Goal: Check status: Check status

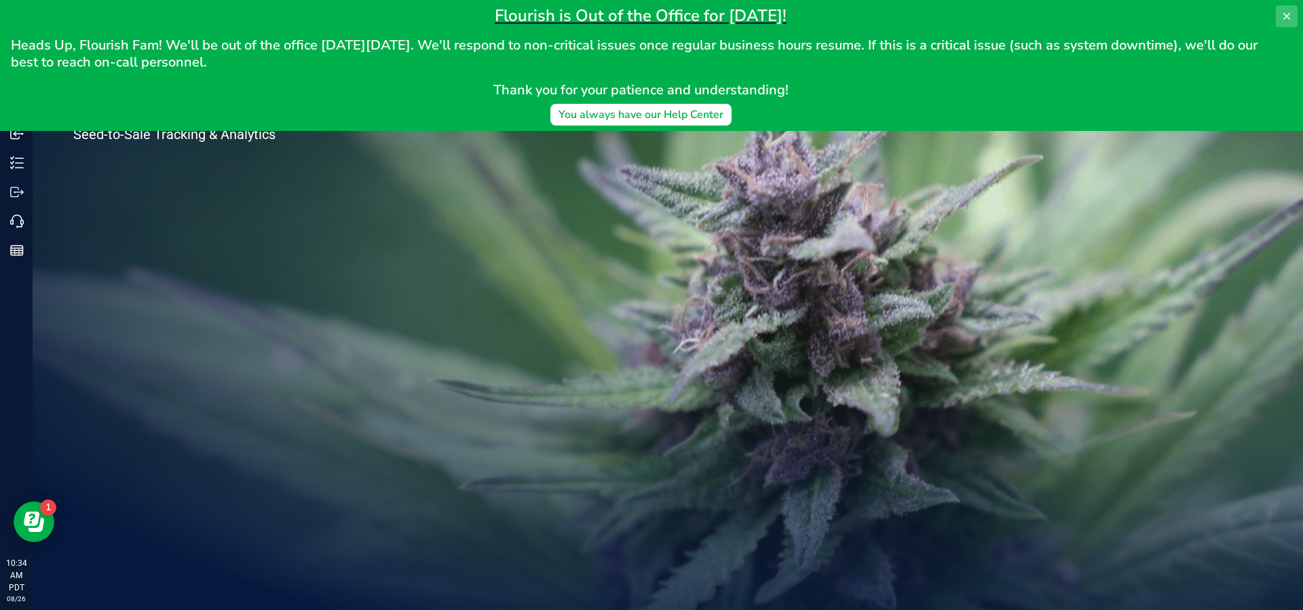
click at [1286, 21] on icon at bounding box center [1286, 16] width 11 height 11
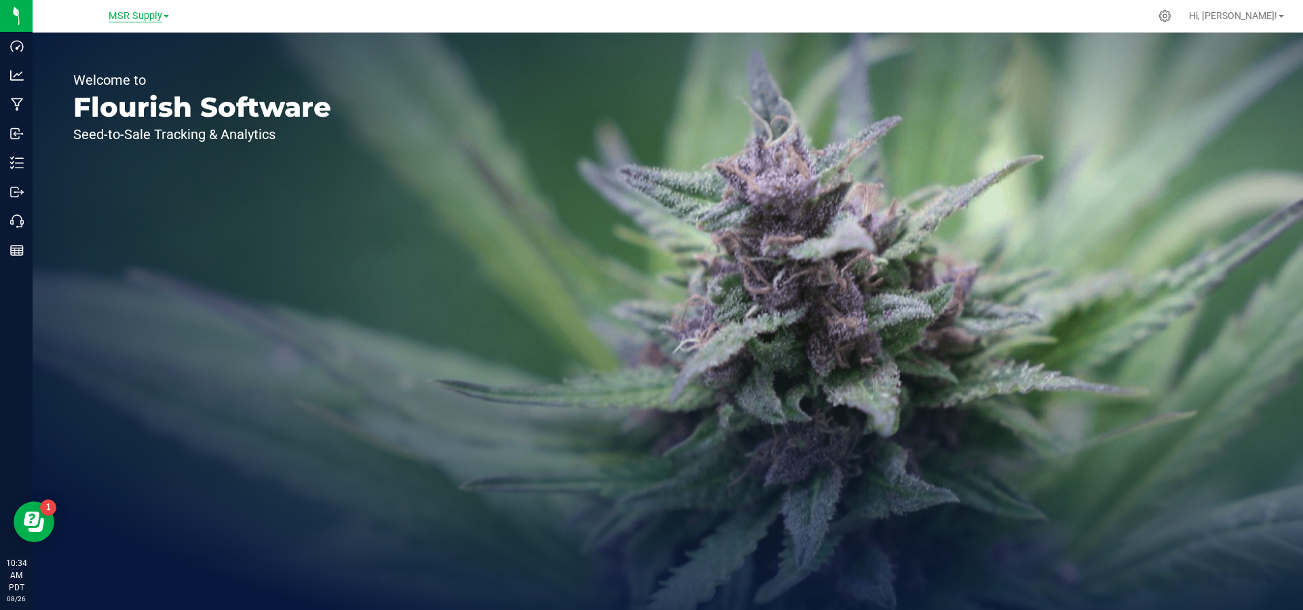
click at [138, 19] on span "MSR Supply" at bounding box center [136, 16] width 54 height 12
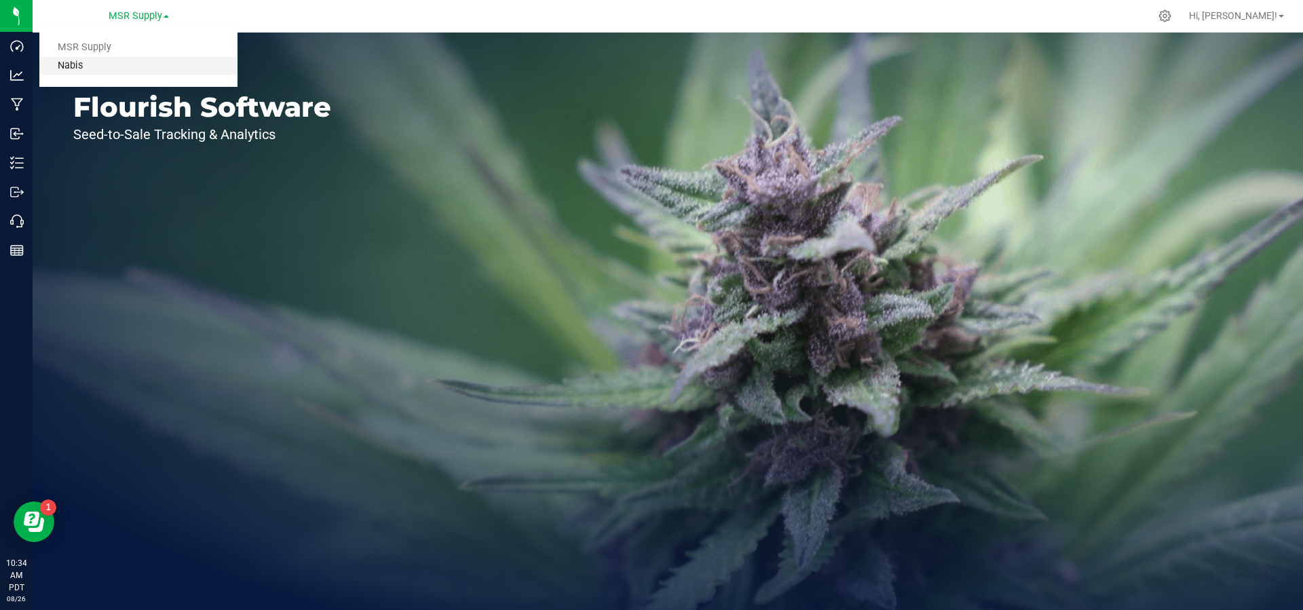
click at [89, 64] on link "Nabis" at bounding box center [138, 66] width 198 height 18
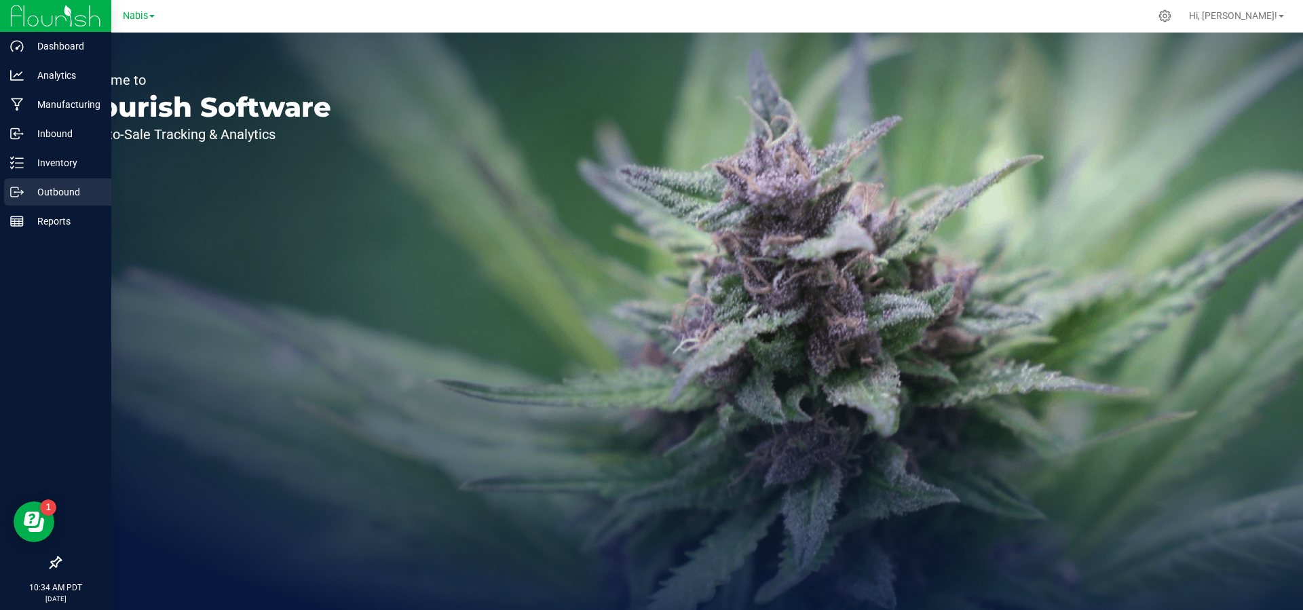
click at [40, 193] on p "Outbound" at bounding box center [64, 192] width 81 height 16
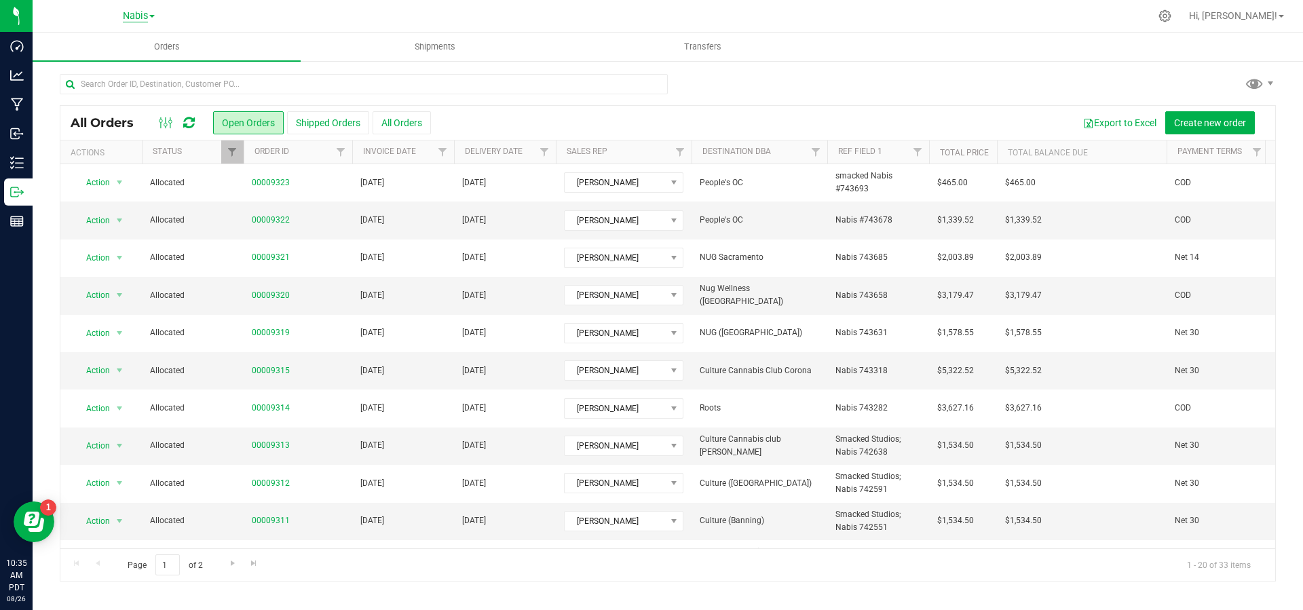
click at [143, 13] on span "Nabis" at bounding box center [135, 16] width 25 height 12
click at [79, 47] on link "MSR Supply" at bounding box center [138, 48] width 198 height 18
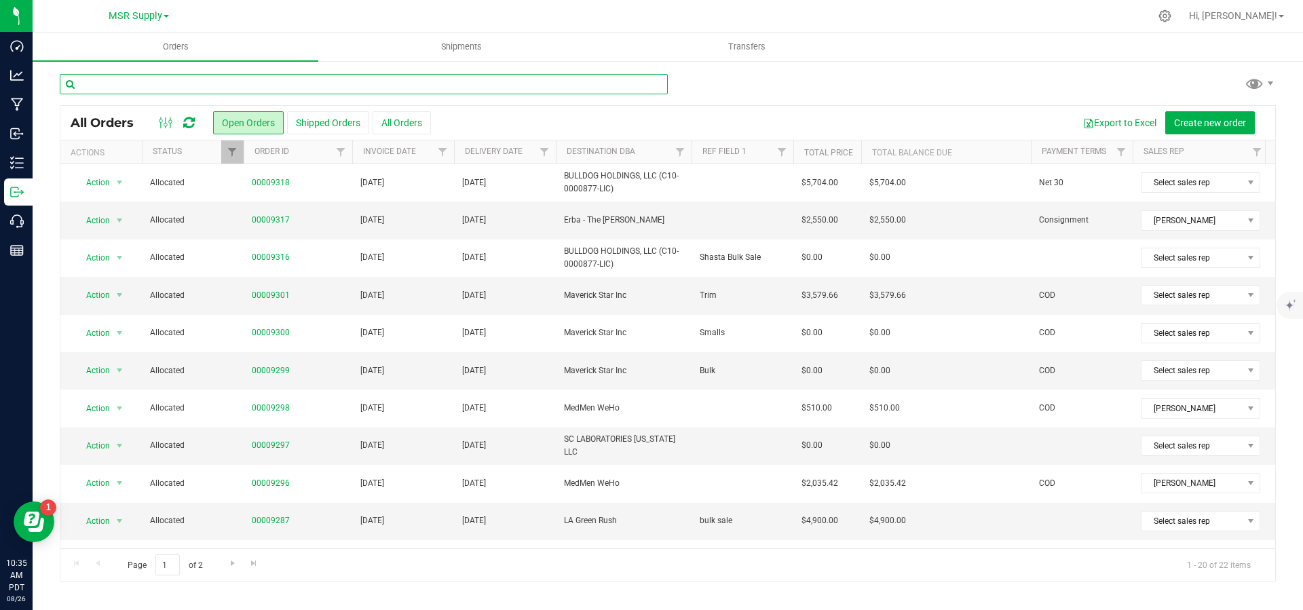
click at [276, 75] on input "text" at bounding box center [364, 84] width 608 height 20
click at [273, 374] on link "00009299" at bounding box center [271, 370] width 38 height 13
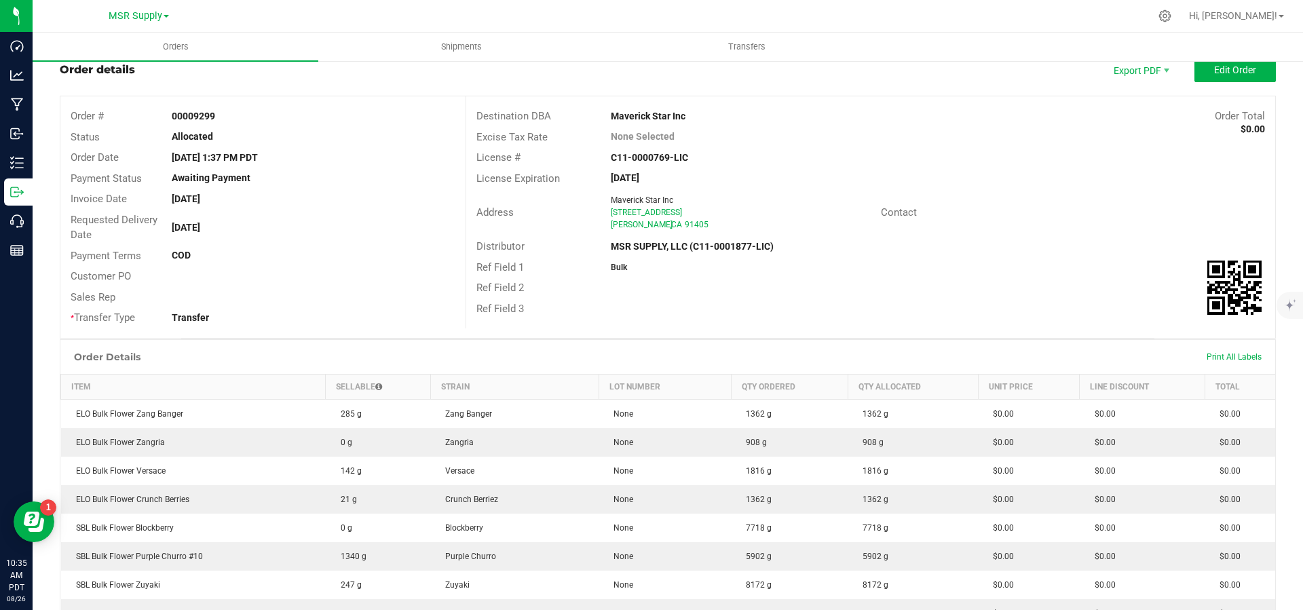
scroll to position [261, 0]
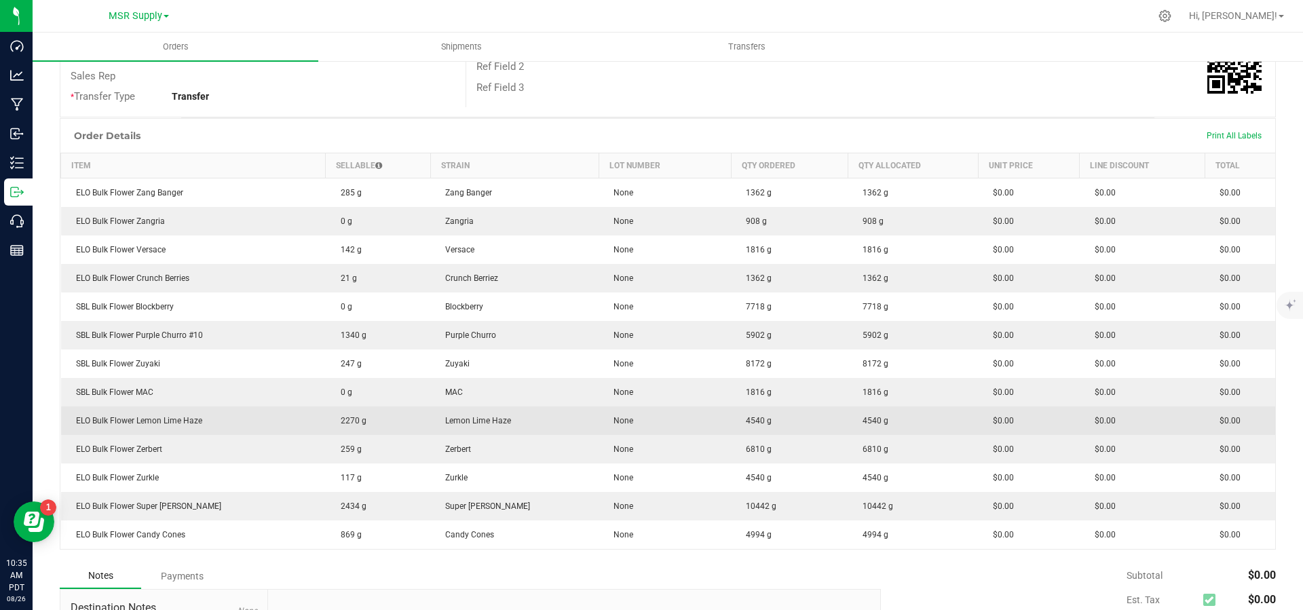
click at [562, 427] on td "Lemon Lime Haze" at bounding box center [514, 420] width 168 height 28
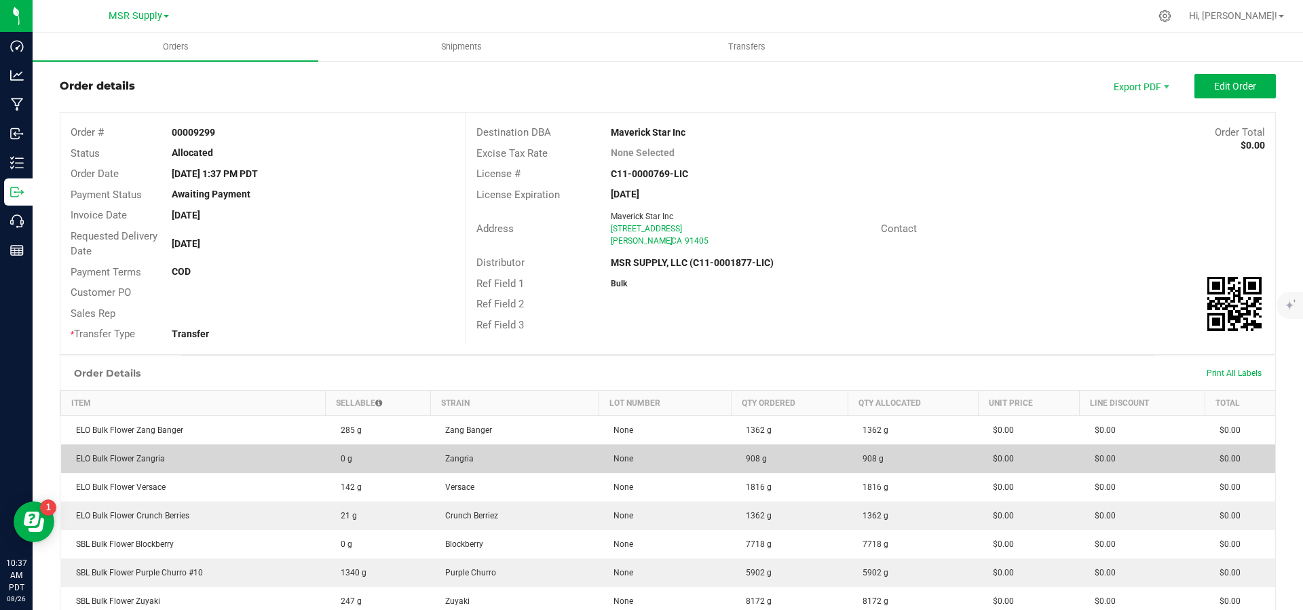
scroll to position [0, 0]
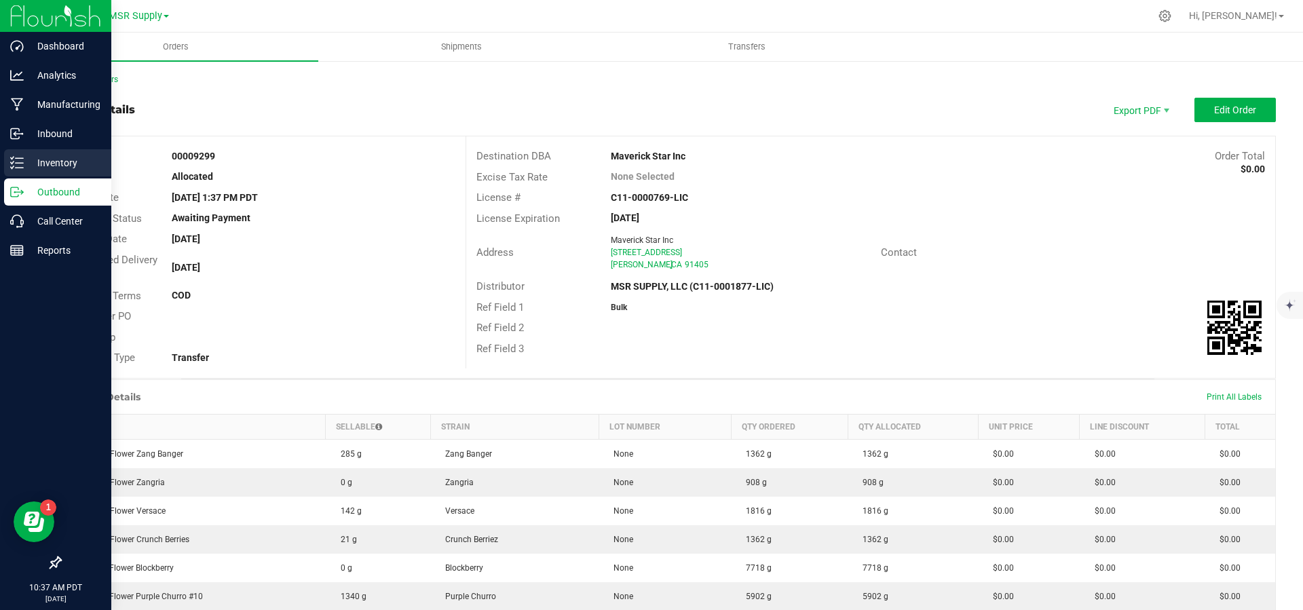
click at [90, 159] on p "Inventory" at bounding box center [64, 163] width 81 height 16
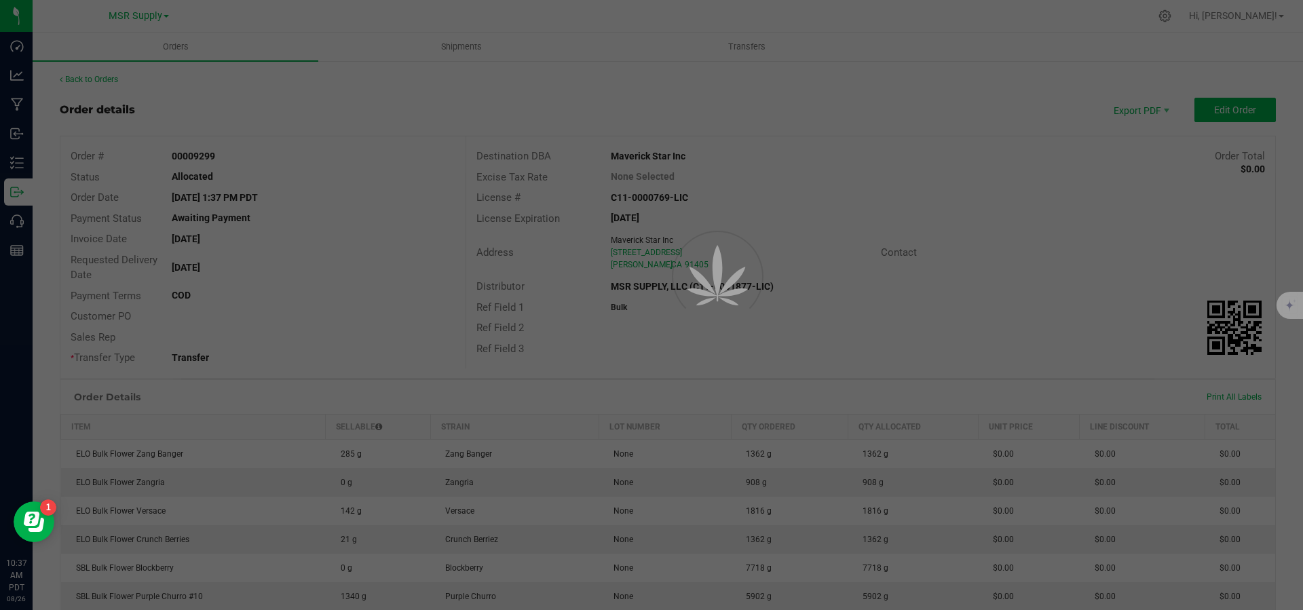
click at [31, 157] on div at bounding box center [651, 305] width 1303 height 610
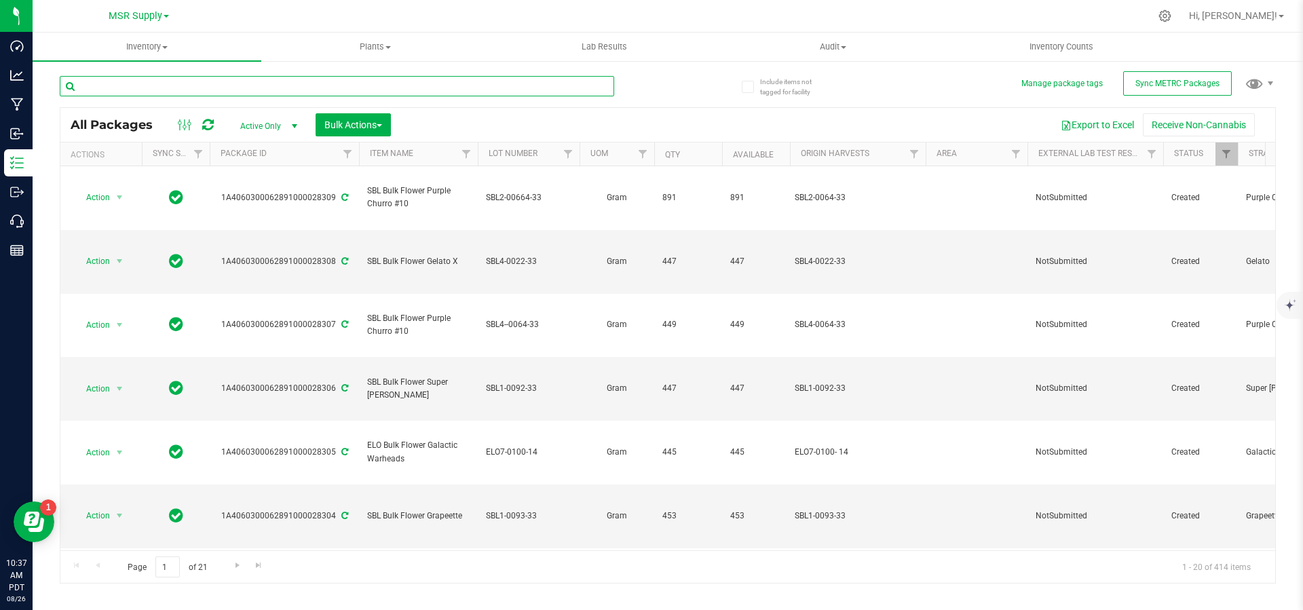
click at [313, 83] on input "text" at bounding box center [337, 86] width 554 height 20
paste input "ELO4-0088-14"
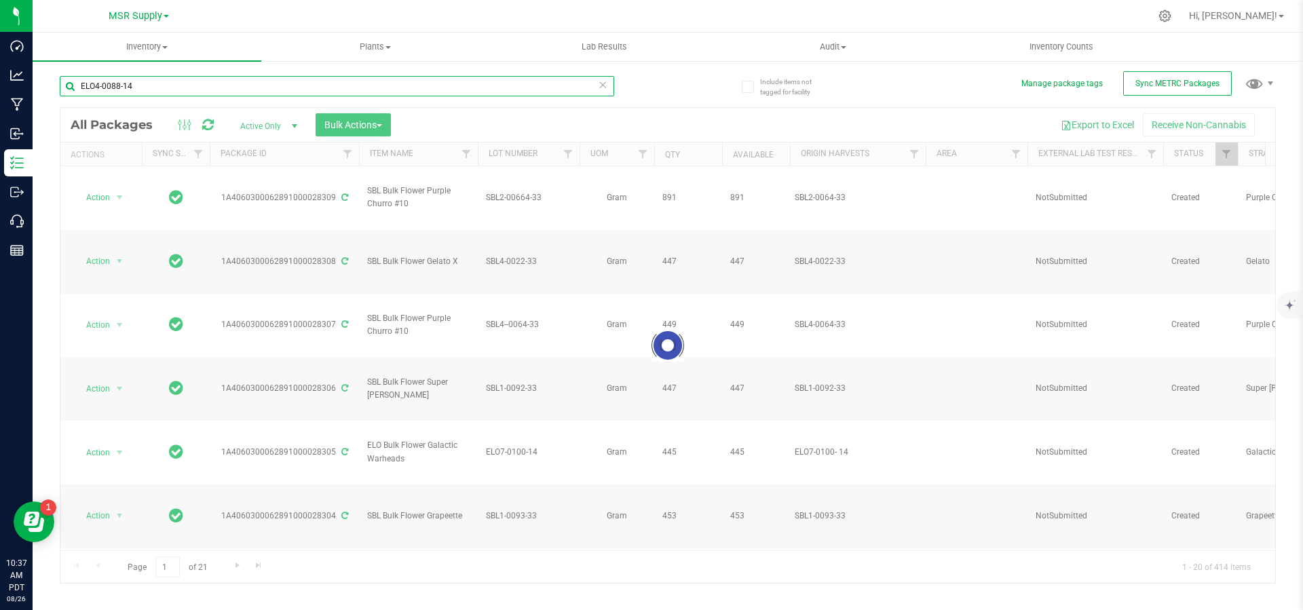
type input "ELO4-0088-14"
click at [164, 20] on link "MSR Supply" at bounding box center [139, 15] width 60 height 13
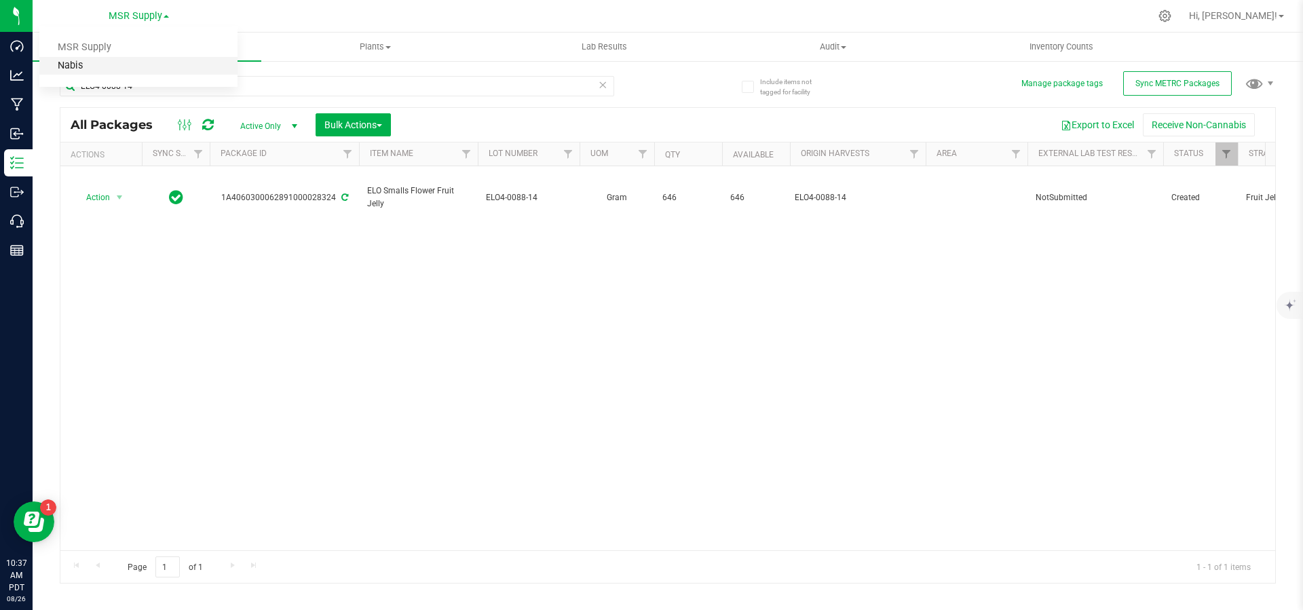
click at [145, 62] on link "Nabis" at bounding box center [138, 66] width 198 height 18
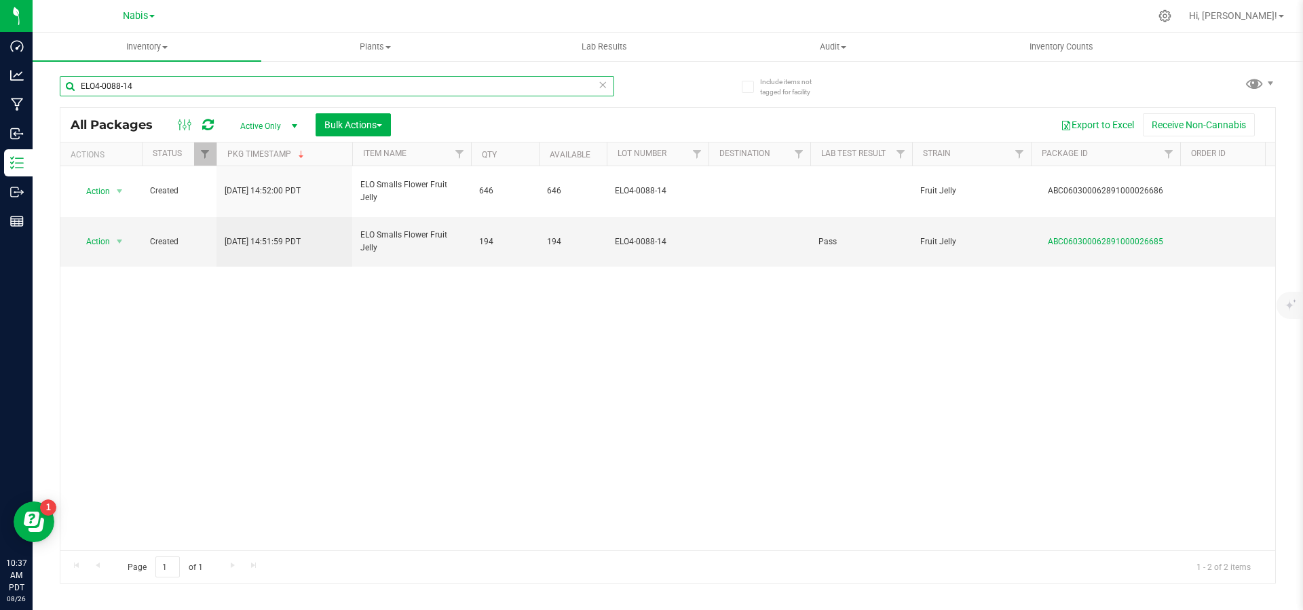
click at [204, 77] on input "ELO4-0088-14" at bounding box center [337, 86] width 554 height 20
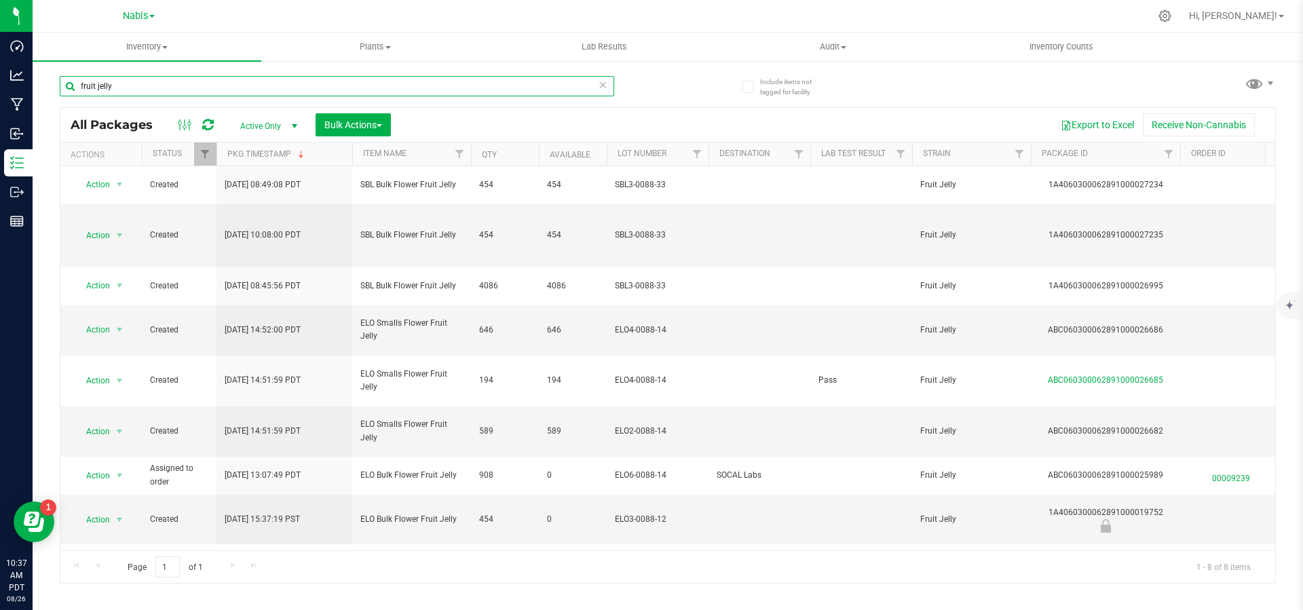
type input "fruit jelly"
